Goal: Find specific page/section: Find specific page/section

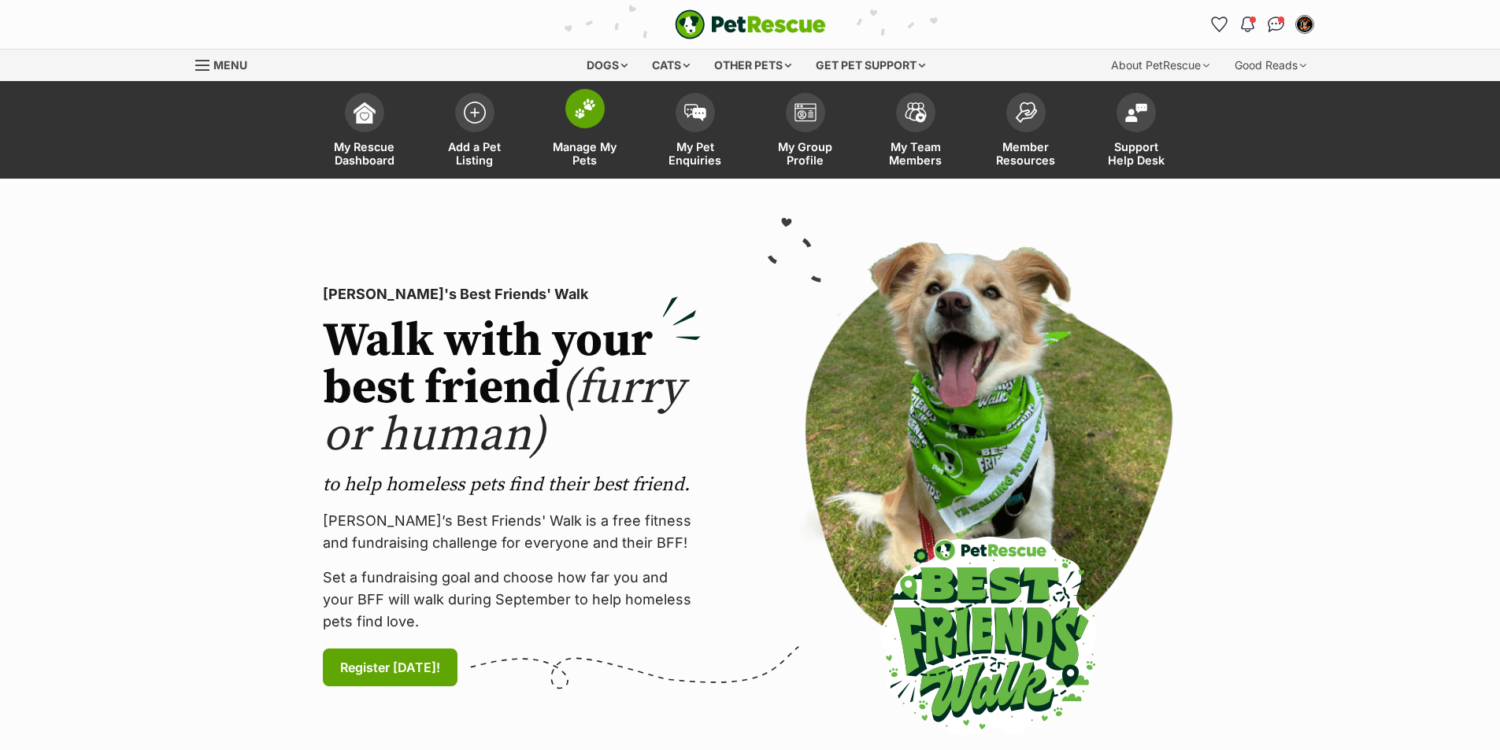
click at [587, 115] on img at bounding box center [585, 108] width 22 height 20
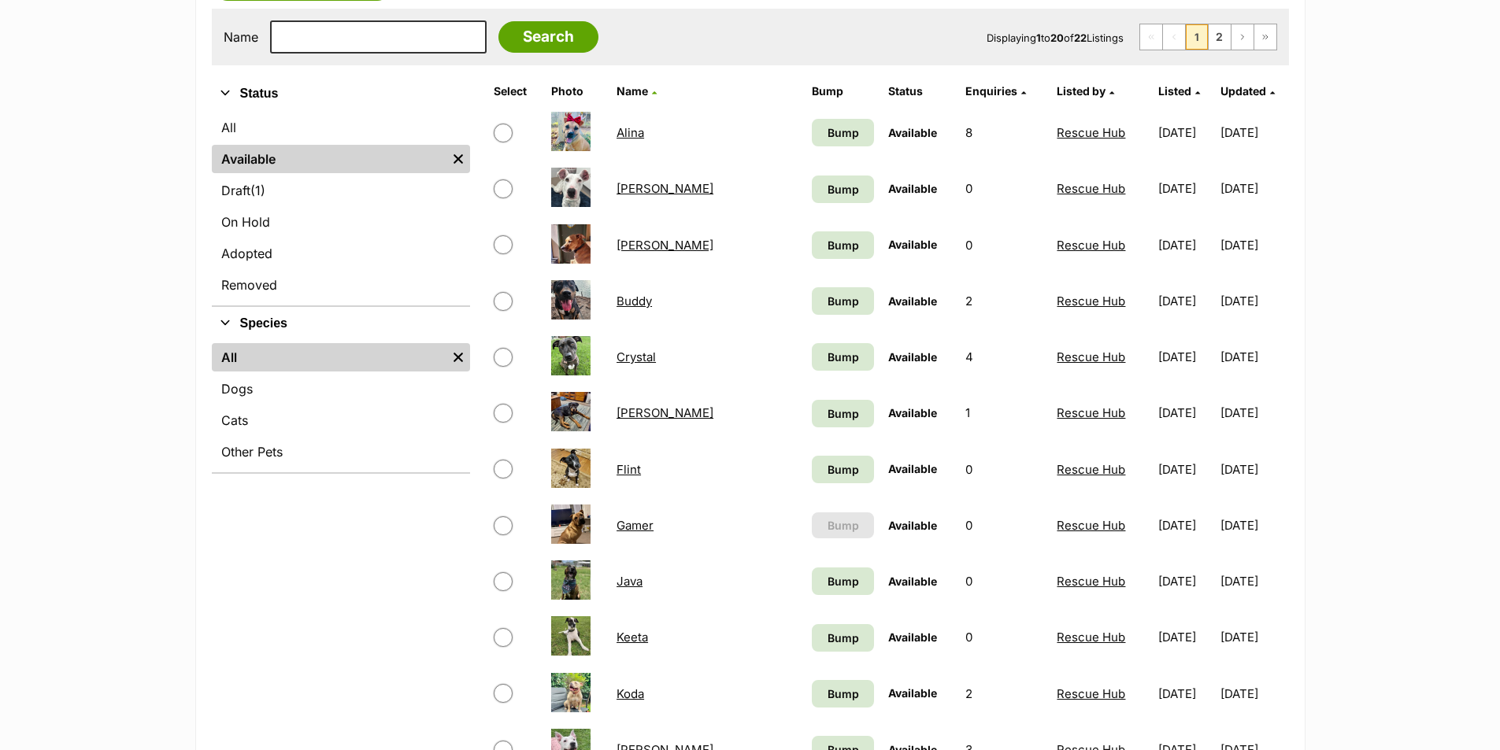
scroll to position [630, 0]
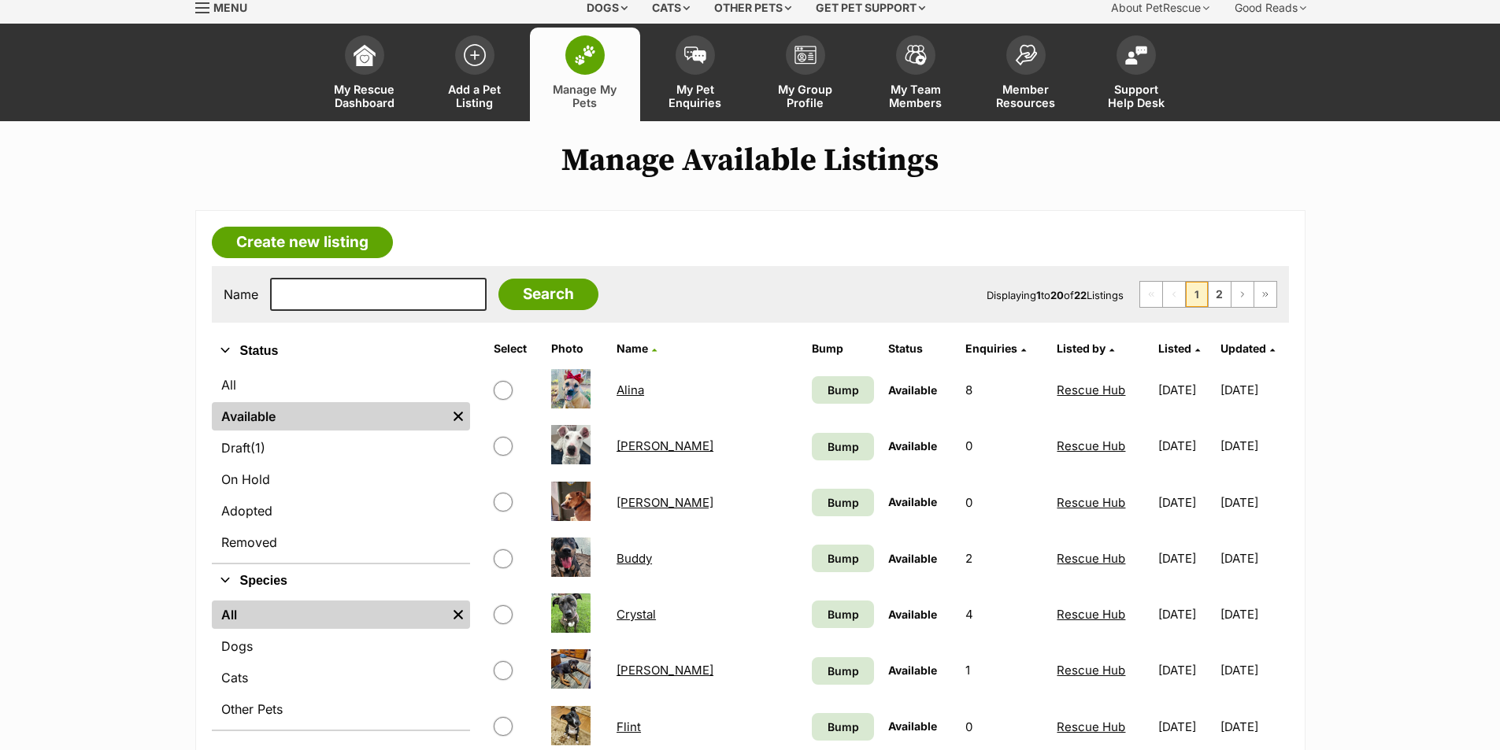
scroll to position [394, 0]
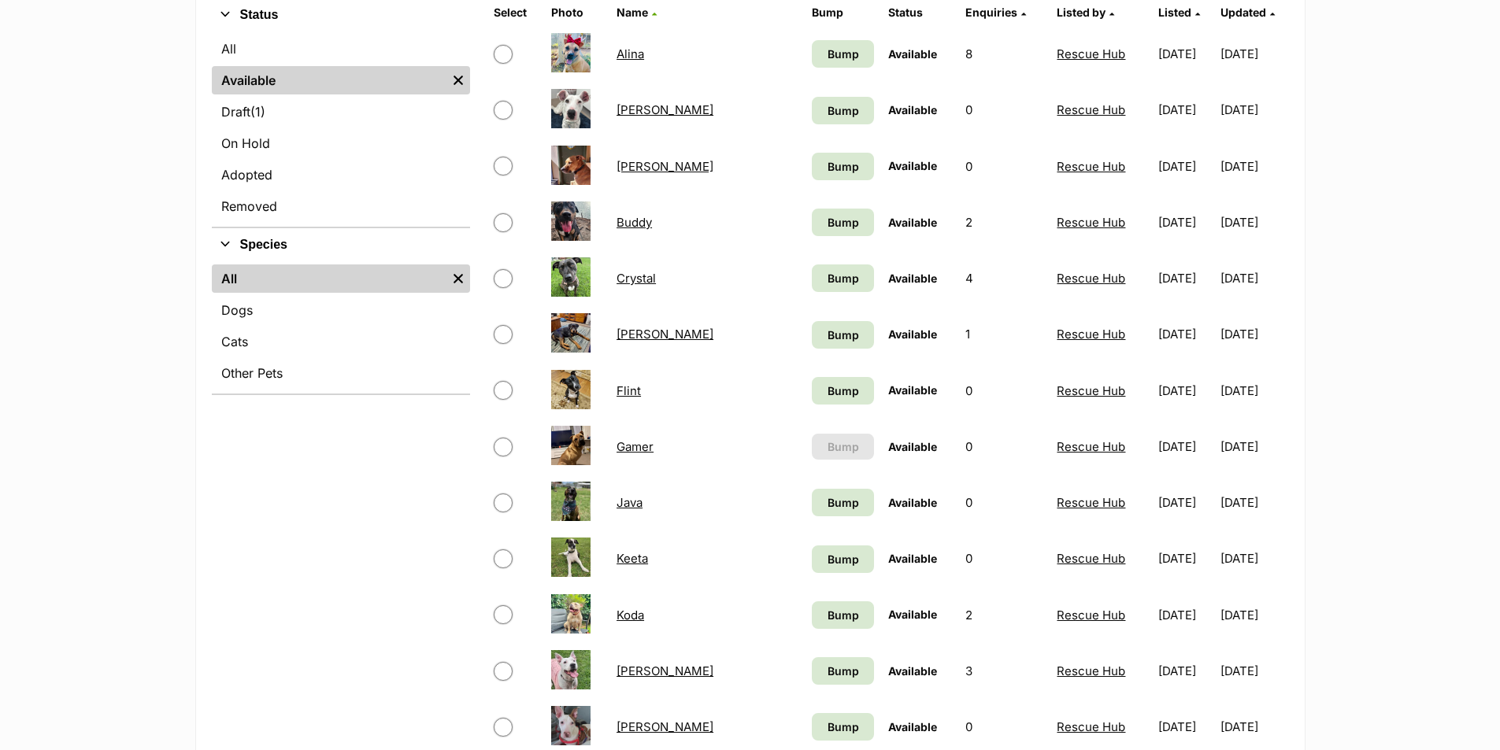
click at [647, 222] on link "Buddy" at bounding box center [634, 222] width 35 height 15
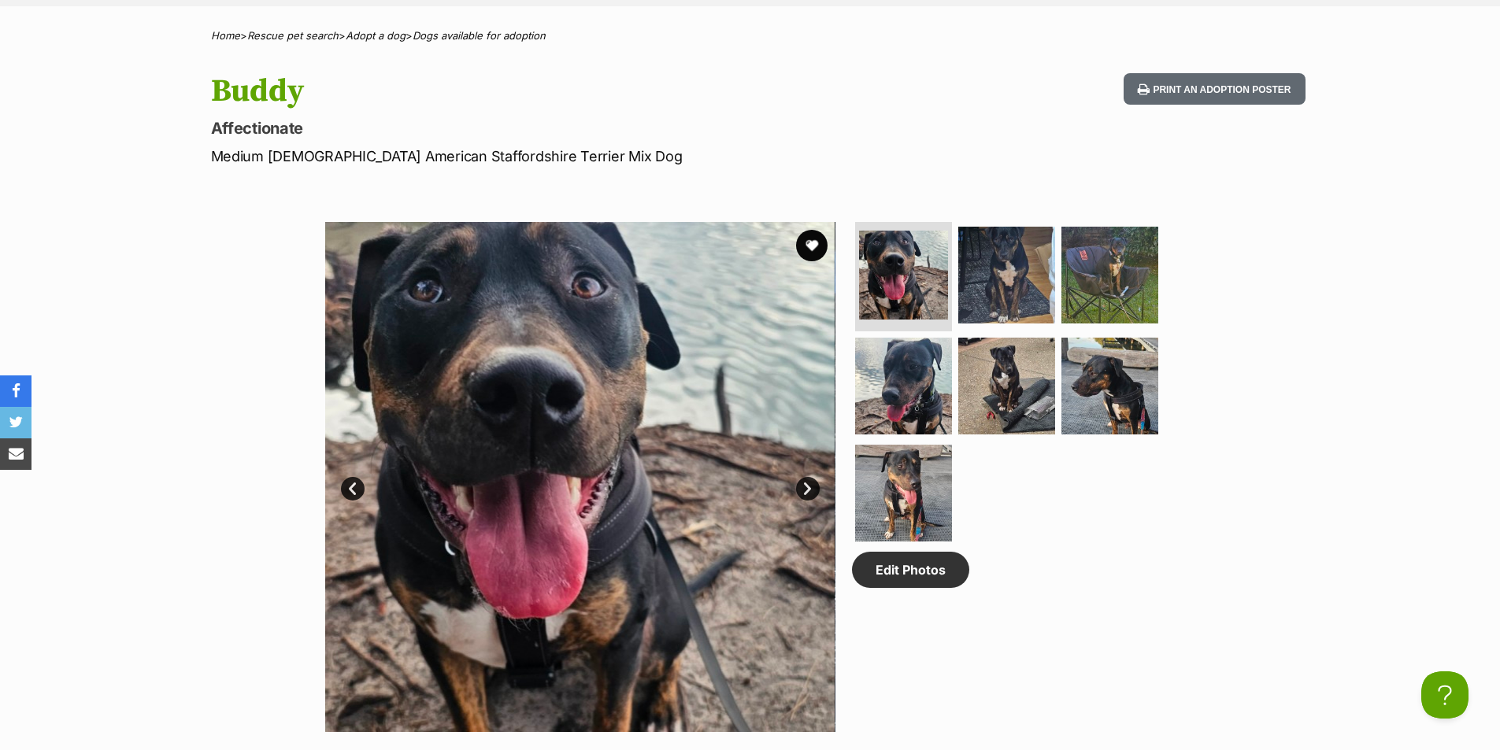
scroll to position [472, 0]
